Goal: Check status: Check status

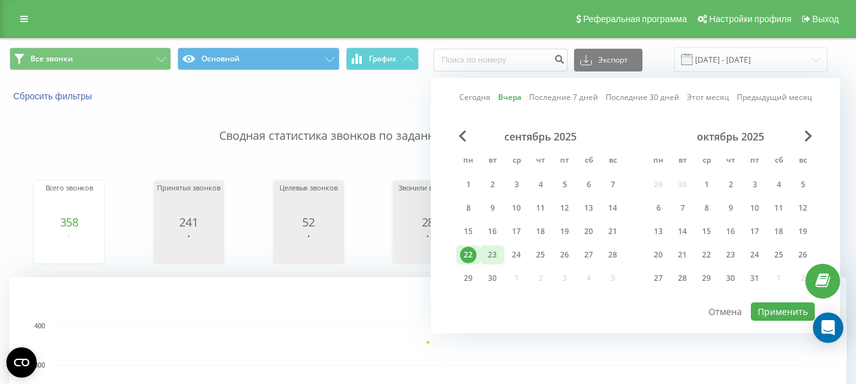
drag, startPoint x: 472, startPoint y: 253, endPoint x: 490, endPoint y: 253, distance: 18.4
click at [472, 253] on div "22" at bounding box center [468, 255] width 16 height 16
click at [492, 253] on div "23" at bounding box center [492, 255] width 16 height 16
click at [769, 312] on button "Применить" at bounding box center [782, 312] width 64 height 18
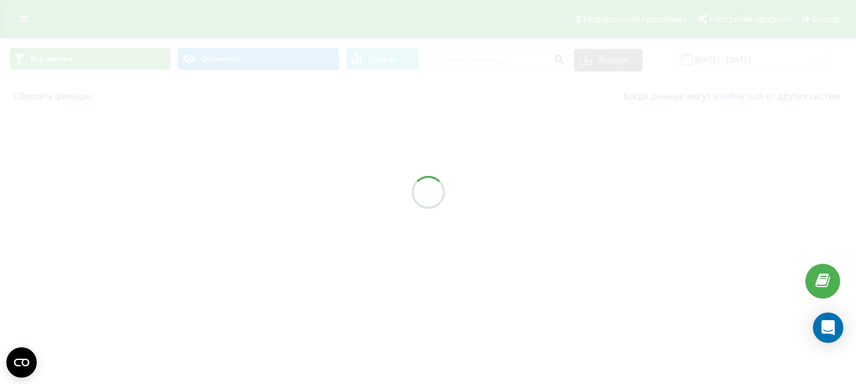
type input "22.09.2025 - 23.09.2025"
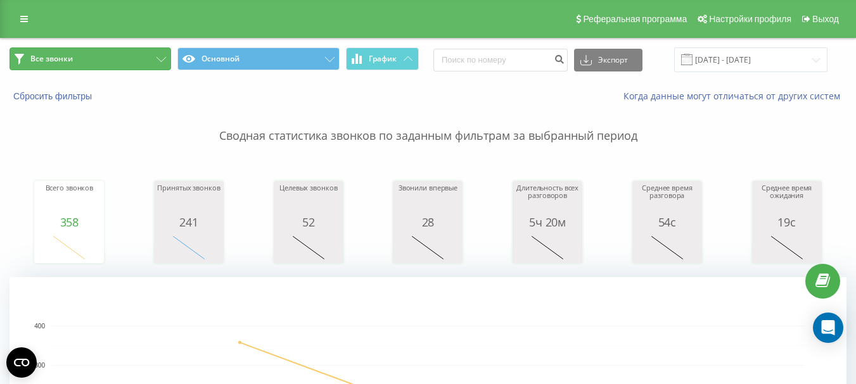
click at [151, 56] on button "Все звонки" at bounding box center [89, 58] width 161 height 23
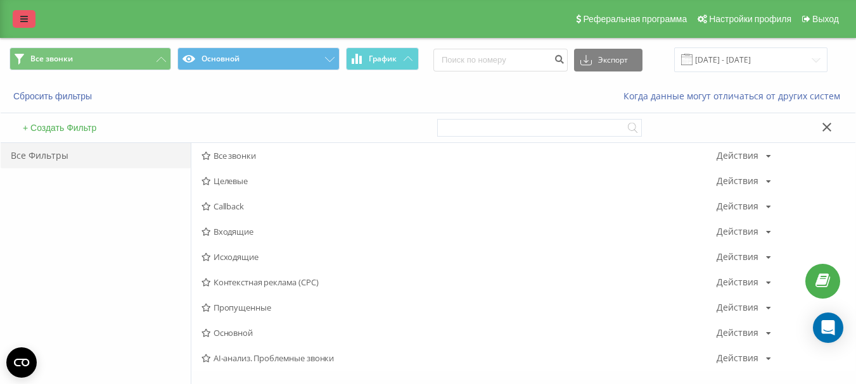
click at [20, 23] on link at bounding box center [24, 19] width 23 height 18
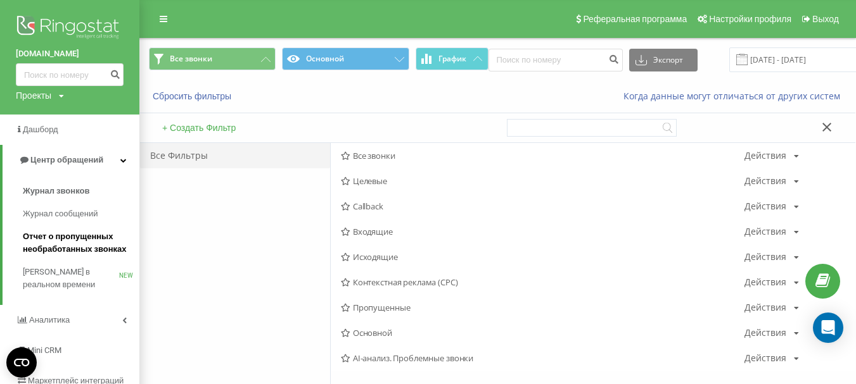
click at [91, 238] on span "Отчет о пропущенных необработанных звонках" at bounding box center [78, 243] width 110 height 25
